Goal: Navigation & Orientation: Go to known website

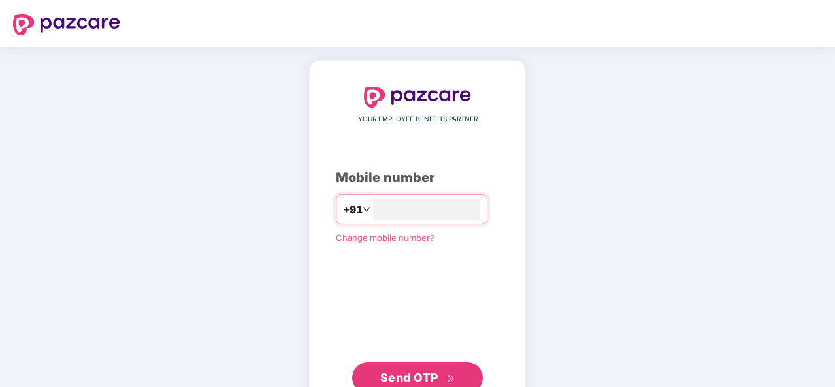
scroll to position [44, 0]
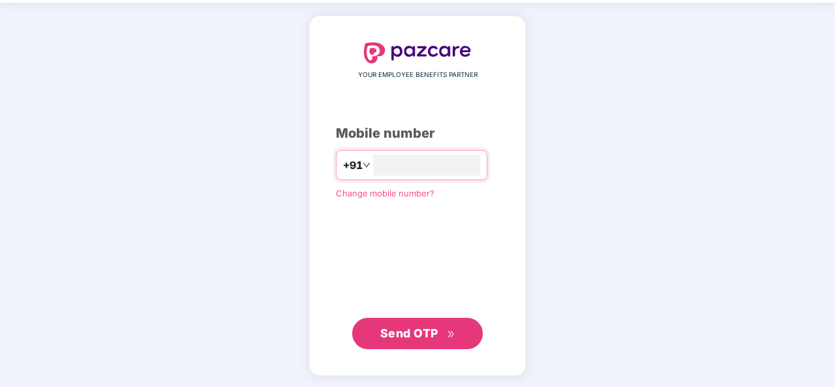
type input "**********"
click at [418, 339] on span "Send OTP" at bounding box center [409, 333] width 58 height 14
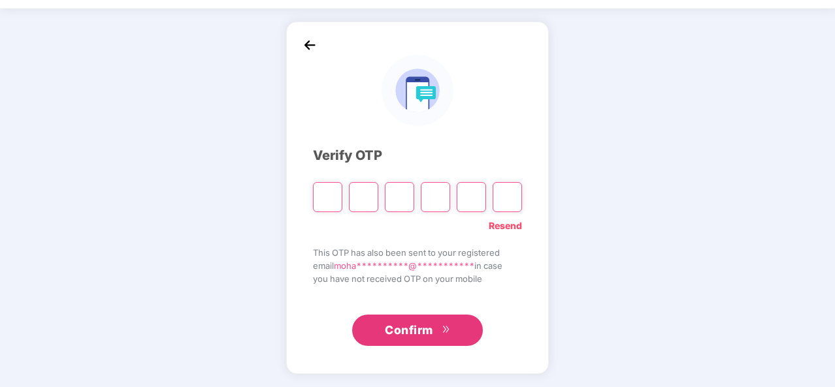
scroll to position [38, 0]
type input "*"
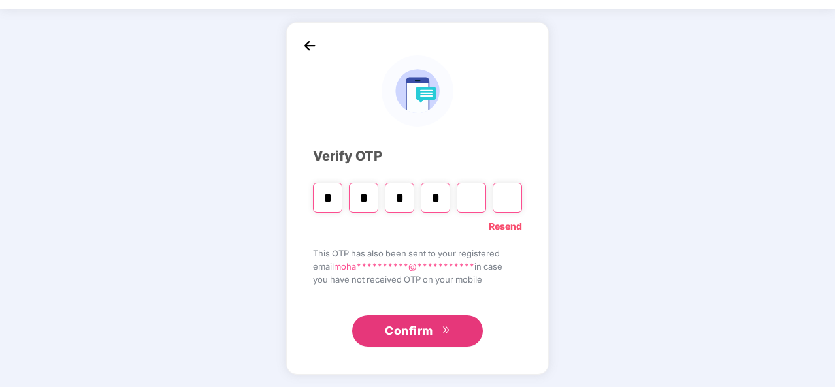
type input "*"
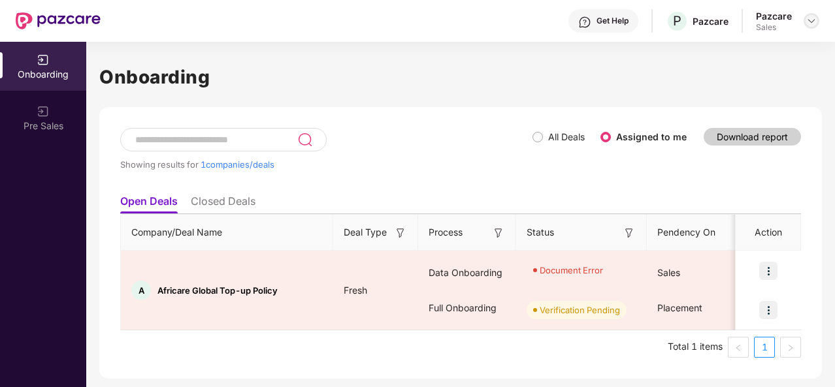
click at [812, 20] on img at bounding box center [811, 21] width 10 height 10
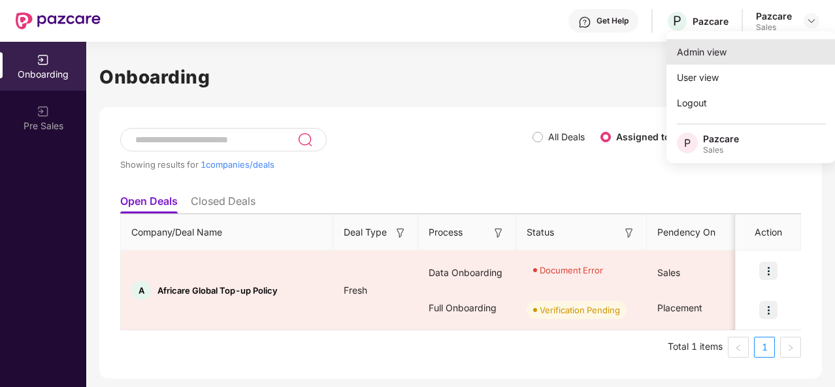
click at [740, 47] on div "Admin view" at bounding box center [751, 51] width 170 height 25
